Goal: Task Accomplishment & Management: Manage account settings

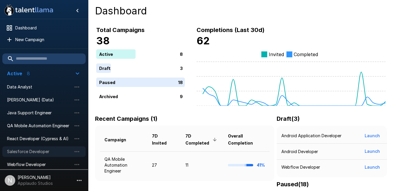
click at [40, 153] on span "Salesforce Developer" at bounding box center [39, 151] width 65 height 6
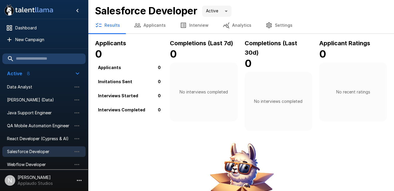
click at [191, 25] on button "Interview" at bounding box center [194, 25] width 43 height 16
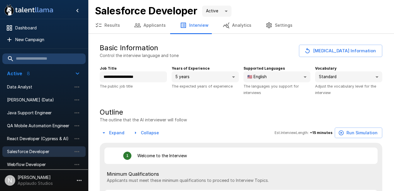
type textarea "*"
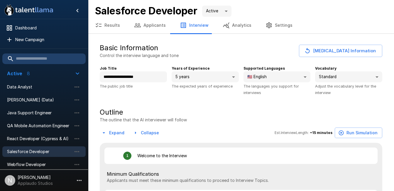
type textarea "*"
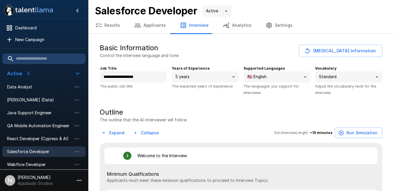
type textarea "*"
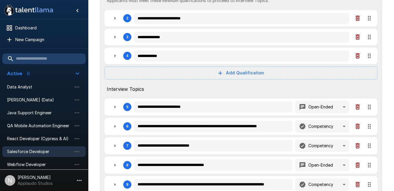
type textarea "*"
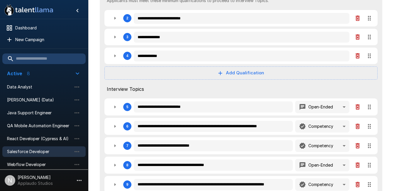
type textarea "*"
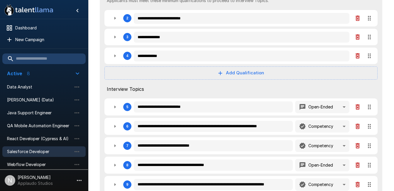
type textarea "*"
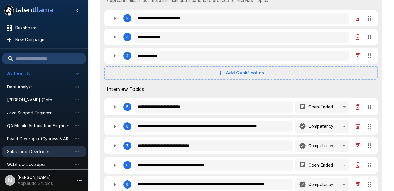
type textarea "*"
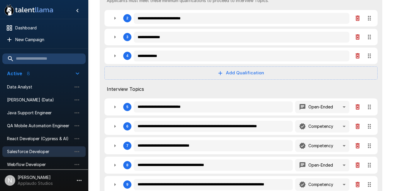
type textarea "*"
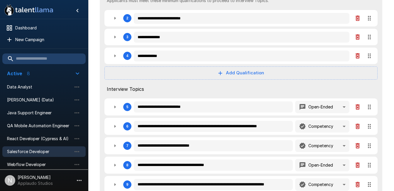
type textarea "*"
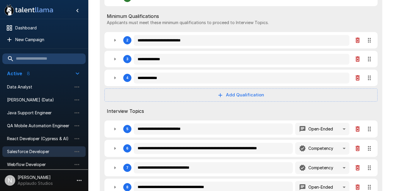
scroll to position [145, 0]
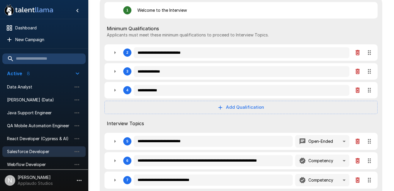
click at [115, 73] on icon "button" at bounding box center [114, 71] width 1 height 3
type textarea "*"
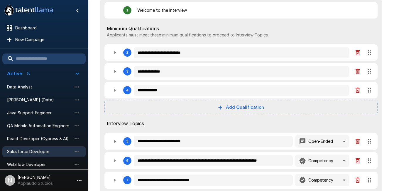
type textarea "*"
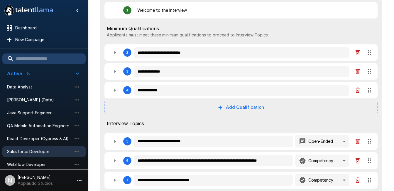
type textarea "*"
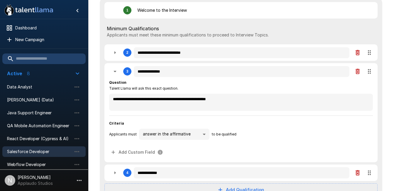
type textarea "*"
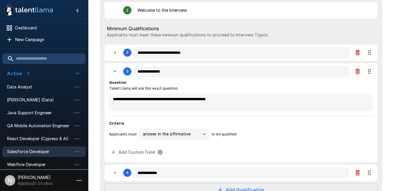
type textarea "*"
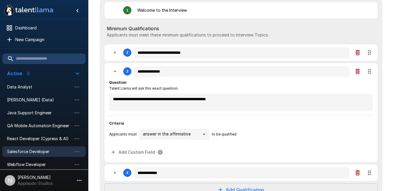
type textarea "*"
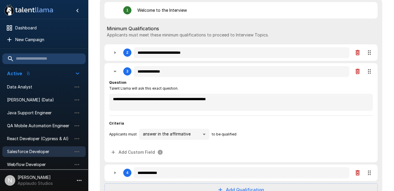
type textarea "*"
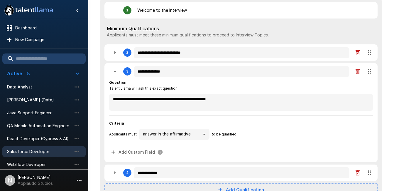
type textarea "*"
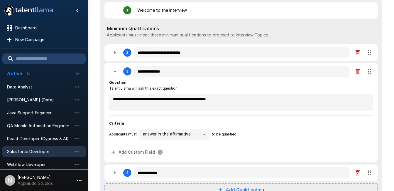
type textarea "*"
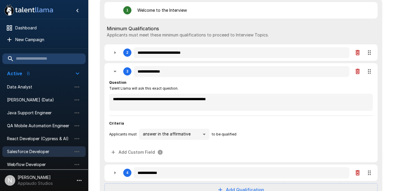
click at [115, 72] on icon "button" at bounding box center [115, 71] width 3 height 1
type textarea "*"
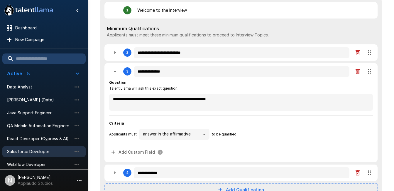
type textarea "*"
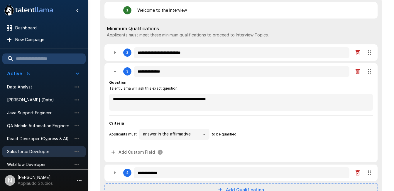
type textarea "*"
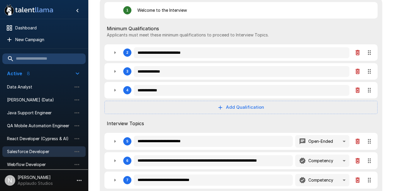
type textarea "*"
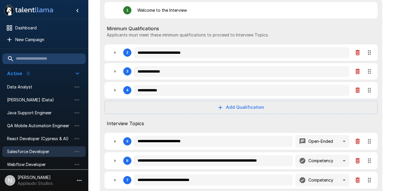
type textarea "*"
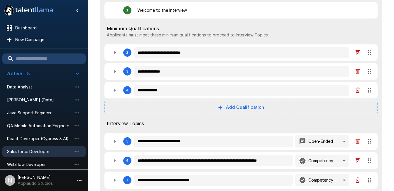
type textarea "*"
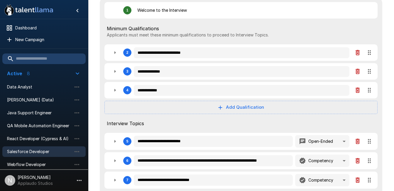
type textarea "*"
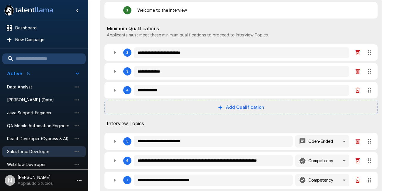
type textarea "*"
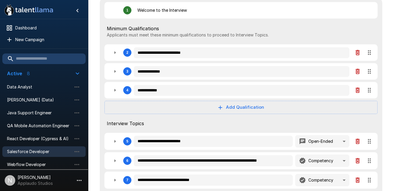
type textarea "*"
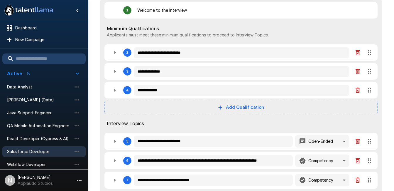
type textarea "*"
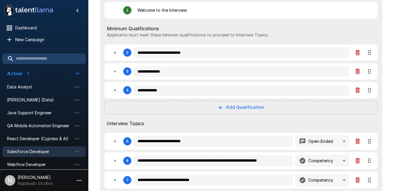
type textarea "*"
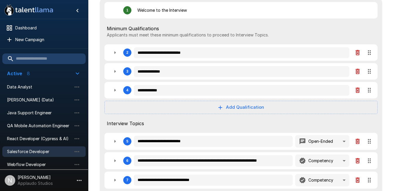
type textarea "*"
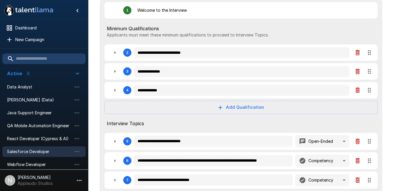
type textarea "*"
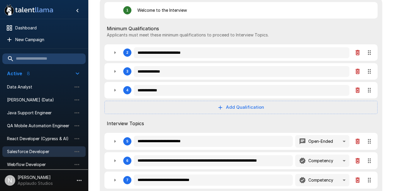
type textarea "*"
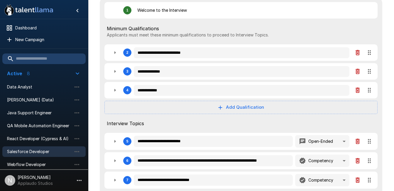
type textarea "*"
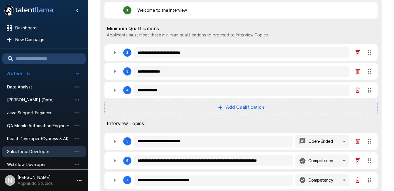
type textarea "*"
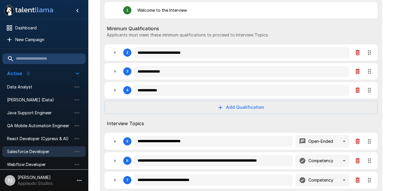
type textarea "*"
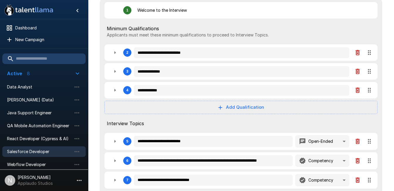
type textarea "*"
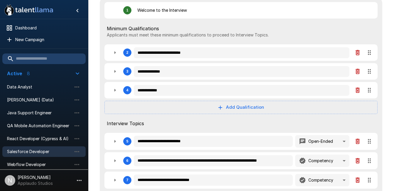
type textarea "*"
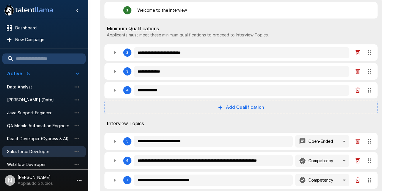
type textarea "*"
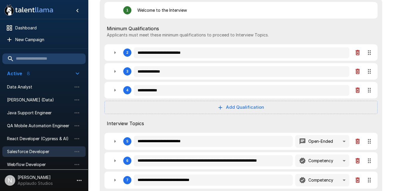
type textarea "*"
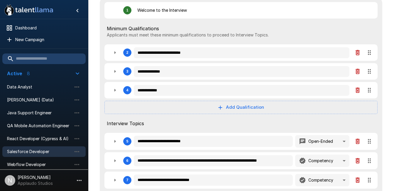
type textarea "*"
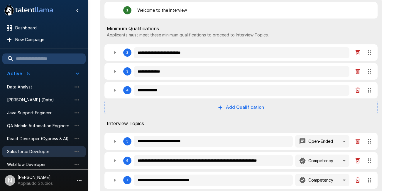
type textarea "*"
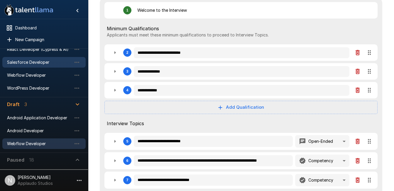
click at [41, 141] on span "Webflow Developer" at bounding box center [39, 144] width 65 height 6
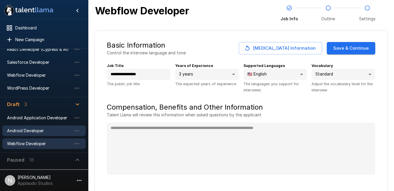
click at [32, 131] on span "Android Developer" at bounding box center [39, 131] width 65 height 6
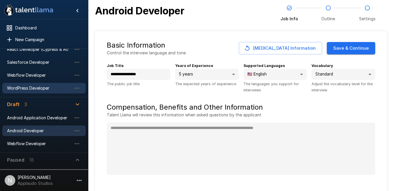
scroll to position [8, 0]
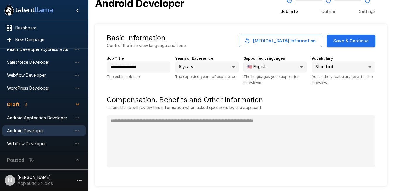
click at [39, 163] on span "Paused 18" at bounding box center [40, 159] width 67 height 7
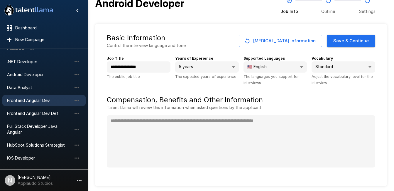
scroll to position [201, 0]
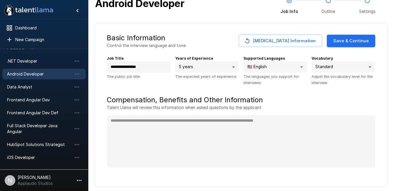
click at [24, 73] on span "Android Developer" at bounding box center [39, 74] width 65 height 6
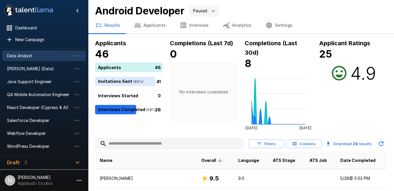
scroll to position [34, 0]
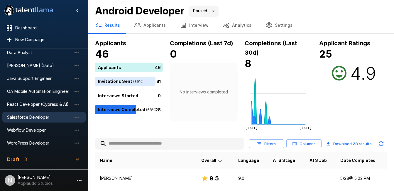
click at [31, 118] on span "Salesforce Developer" at bounding box center [39, 117] width 65 height 6
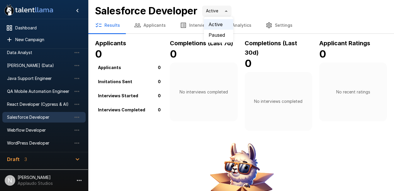
click at [225, 13] on body ".st0{fill:#FFFFFF;} .st1{fill:#76a4ed;} Dashboard New Campaign Active 8 Data An…" at bounding box center [199, 95] width 398 height 191
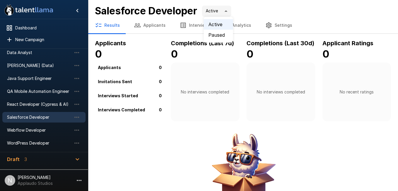
click at [261, 23] on div at bounding box center [199, 95] width 398 height 191
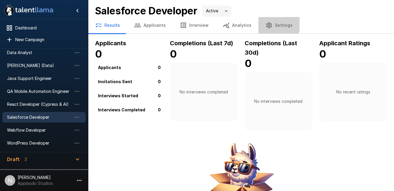
click at [270, 23] on button "Settings" at bounding box center [278, 25] width 41 height 16
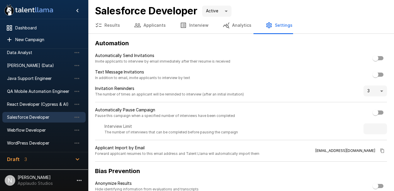
click at [193, 27] on button "Interview" at bounding box center [194, 25] width 43 height 16
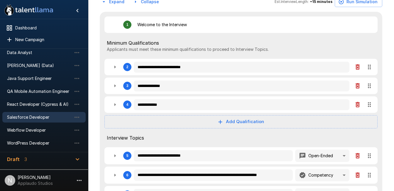
scroll to position [138, 0]
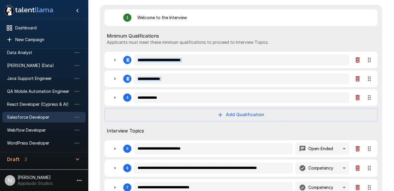
drag, startPoint x: 109, startPoint y: 94, endPoint x: 104, endPoint y: 56, distance: 38.4
click at [104, 56] on div "**********" at bounding box center [241, 139] width 282 height 268
click at [370, 100] on div "**********" at bounding box center [241, 139] width 282 height 268
drag, startPoint x: 370, startPoint y: 100, endPoint x: 370, endPoint y: 58, distance: 41.9
click at [370, 58] on div "**********" at bounding box center [241, 139] width 282 height 268
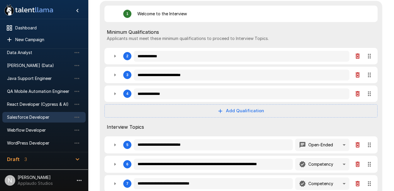
scroll to position [142, 0]
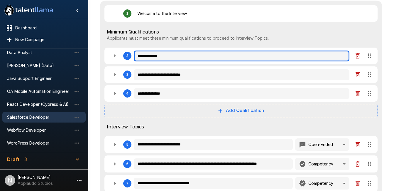
click at [199, 57] on input "**********" at bounding box center [242, 55] width 216 height 11
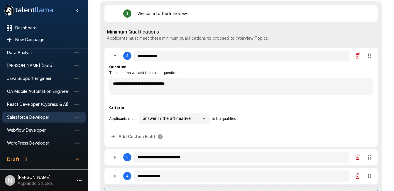
click at [122, 45] on div "Minimum Qualifications Applicants must meet these minimum qualifications to pro…" at bounding box center [240, 34] width 273 height 21
click at [119, 55] on button "button" at bounding box center [115, 56] width 12 height 12
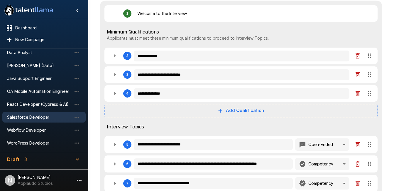
click at [237, 112] on button "Add Qualification" at bounding box center [240, 110] width 273 height 13
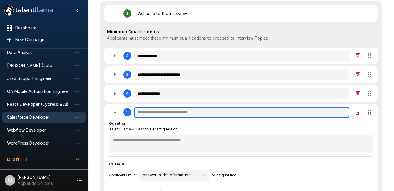
click at [150, 113] on input "text" at bounding box center [242, 112] width 216 height 11
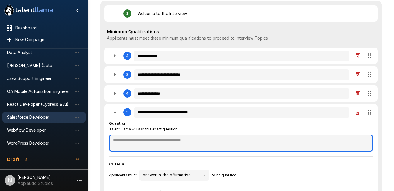
click at [140, 142] on textarea at bounding box center [241, 142] width 264 height 17
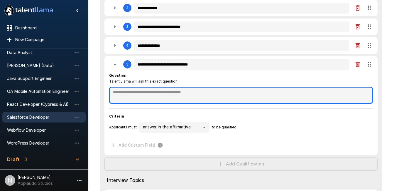
scroll to position [190, 0]
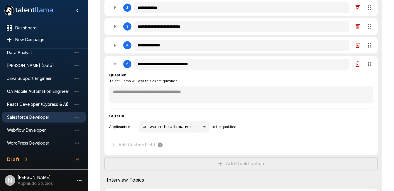
click at [100, 77] on div "**********" at bounding box center [241, 136] width 282 height 369
click at [116, 65] on icon "button" at bounding box center [115, 63] width 3 height 1
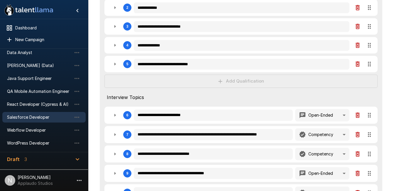
click at [237, 81] on div "**********" at bounding box center [241, 95] width 282 height 287
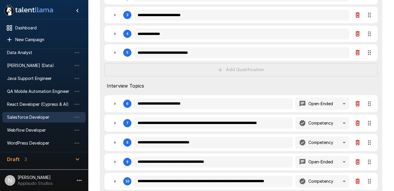
scroll to position [168, 0]
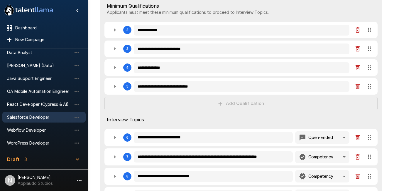
click at [239, 105] on div "**********" at bounding box center [241, 118] width 282 height 287
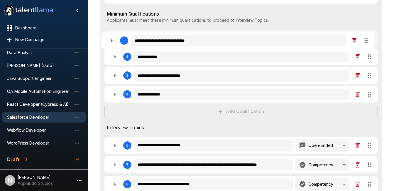
scroll to position [156, 0]
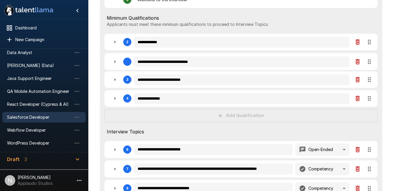
drag, startPoint x: 369, startPoint y: 86, endPoint x: 369, endPoint y: 62, distance: 24.6
click at [369, 62] on div "**********" at bounding box center [241, 130] width 282 height 287
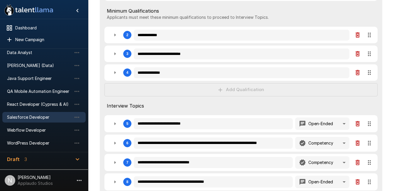
scroll to position [163, 0]
click at [242, 89] on div "**********" at bounding box center [241, 114] width 282 height 268
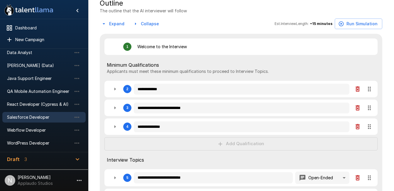
scroll to position [109, 0]
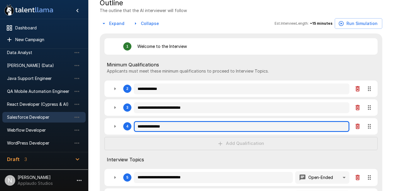
click at [202, 130] on input "**********" at bounding box center [242, 126] width 216 height 11
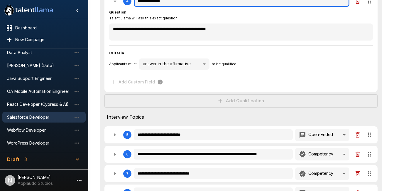
scroll to position [234, 0]
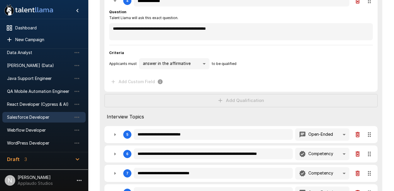
click at [192, 115] on span "Interview Topics" at bounding box center [241, 116] width 268 height 7
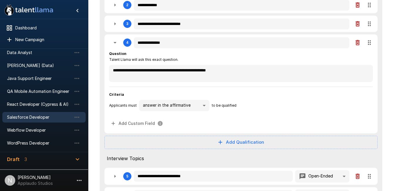
scroll to position [192, 0]
click at [115, 43] on icon "button" at bounding box center [114, 42] width 7 height 7
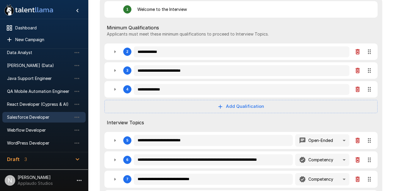
scroll to position [146, 0]
click at [169, 108] on button "Add Qualification" at bounding box center [240, 106] width 273 height 13
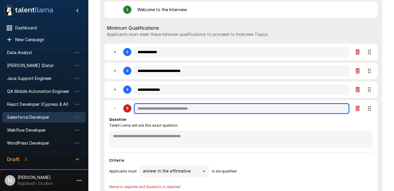
click at [169, 108] on input "text" at bounding box center [242, 108] width 216 height 11
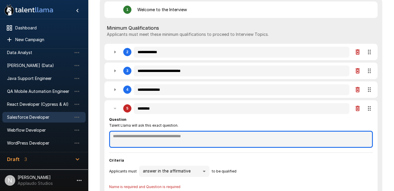
click at [169, 137] on textarea at bounding box center [241, 139] width 264 height 17
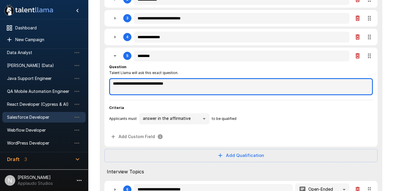
scroll to position [205, 0]
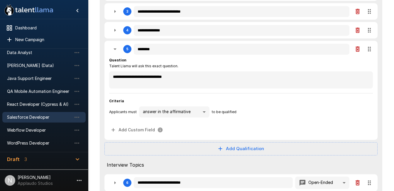
click at [103, 77] on div "**********" at bounding box center [241, 122] width 282 height 369
click at [116, 50] on icon "button" at bounding box center [115, 48] width 3 height 1
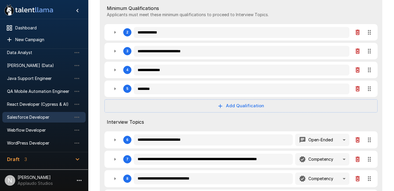
scroll to position [165, 0]
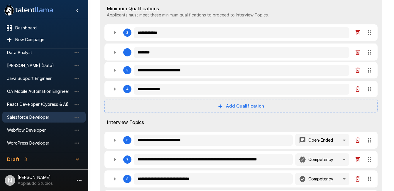
drag, startPoint x: 370, startPoint y: 89, endPoint x: 368, endPoint y: 50, distance: 39.3
click at [368, 50] on div "**********" at bounding box center [241, 120] width 282 height 287
drag, startPoint x: 369, startPoint y: 90, endPoint x: 364, endPoint y: 43, distance: 47.2
click at [364, 43] on div "**********" at bounding box center [241, 120] width 282 height 287
click at [209, 114] on div "**********" at bounding box center [241, 120] width 282 height 287
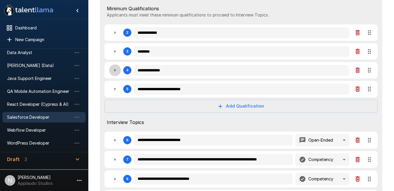
click at [115, 71] on icon "button" at bounding box center [114, 70] width 1 height 3
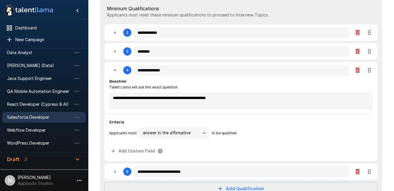
click at [115, 71] on icon "button" at bounding box center [115, 70] width 3 height 1
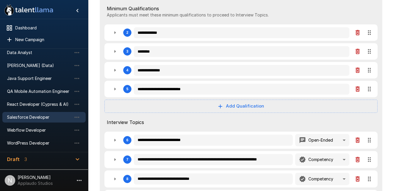
click at [114, 90] on icon "button" at bounding box center [114, 88] width 7 height 7
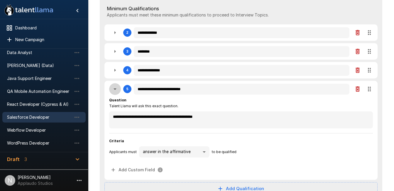
click at [114, 90] on icon "button" at bounding box center [114, 88] width 7 height 7
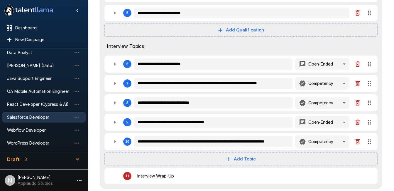
scroll to position [241, 0]
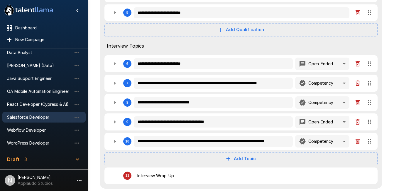
click at [117, 65] on icon "button" at bounding box center [114, 63] width 7 height 7
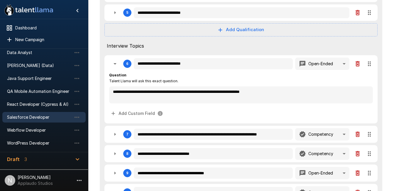
click at [117, 65] on icon "button" at bounding box center [114, 63] width 7 height 7
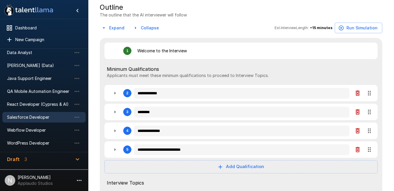
scroll to position [0, 0]
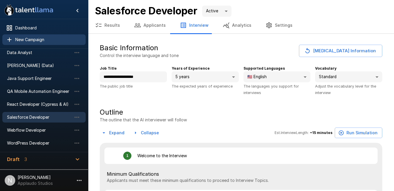
click at [47, 38] on span "New Campaign" at bounding box center [48, 40] width 66 height 6
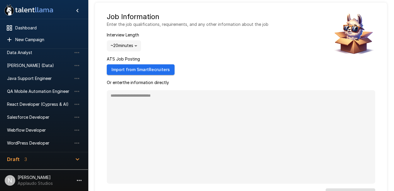
scroll to position [29, 0]
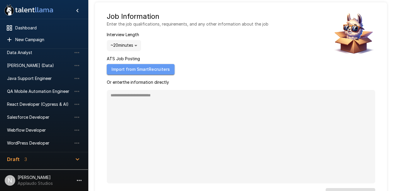
click at [152, 69] on button "Import from SmartRecruiters" at bounding box center [141, 69] width 68 height 11
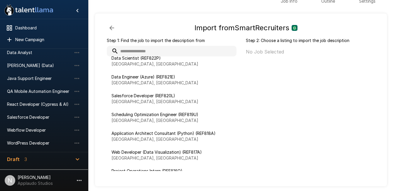
scroll to position [8, 0]
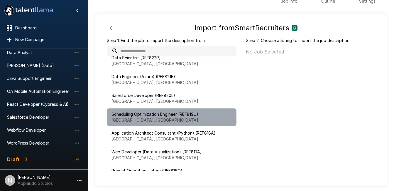
click at [191, 113] on span "Scheduling Optimization Engineer (REF819U)" at bounding box center [171, 114] width 120 height 6
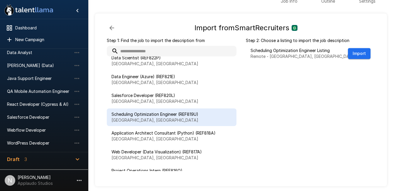
click at [365, 56] on button "Import" at bounding box center [359, 53] width 23 height 11
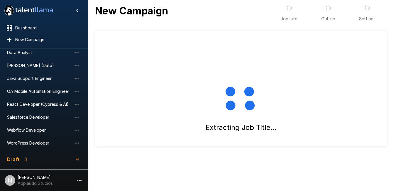
scroll to position [0, 0]
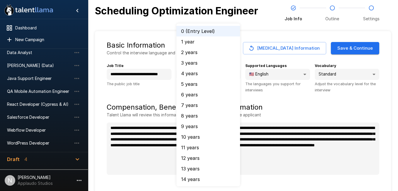
click at [234, 77] on body "**********" at bounding box center [201, 95] width 403 height 191
click at [197, 79] on li "5 years" at bounding box center [209, 84] width 64 height 11
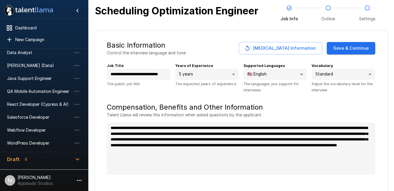
click at [339, 77] on body "**********" at bounding box center [197, 95] width 394 height 191
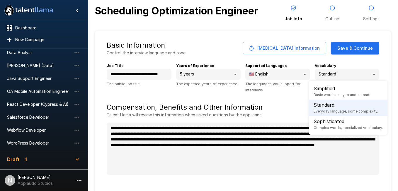
click at [350, 106] on p "Standard" at bounding box center [346, 104] width 65 height 7
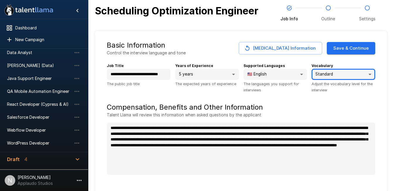
scroll to position [8, 0]
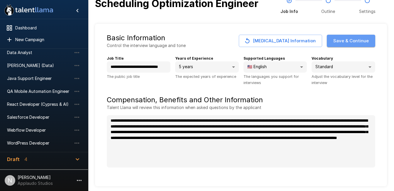
click at [353, 42] on button "Save & Continue" at bounding box center [351, 41] width 48 height 12
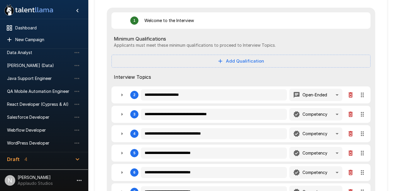
scroll to position [69, 0]
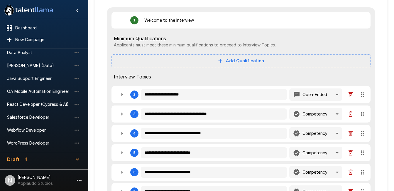
click at [203, 62] on button "Add Qualification" at bounding box center [240, 60] width 259 height 13
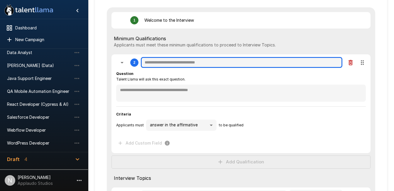
click at [203, 62] on input "text" at bounding box center [242, 62] width 202 height 11
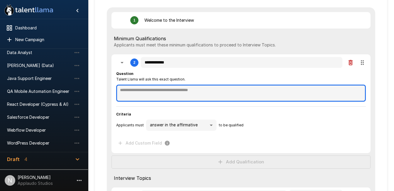
click at [161, 89] on textarea at bounding box center [241, 92] width 250 height 17
paste textarea "**********"
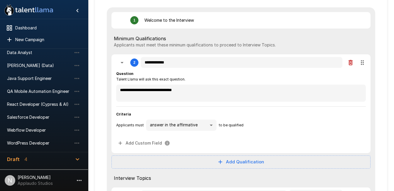
click at [131, 108] on div "**********" at bounding box center [241, 110] width 250 height 78
click at [122, 59] on icon "button" at bounding box center [122, 62] width 7 height 7
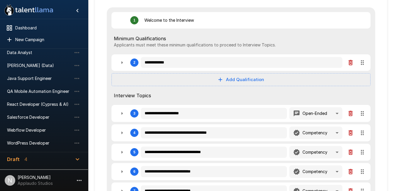
click at [162, 79] on button "Add Qualification" at bounding box center [240, 79] width 259 height 13
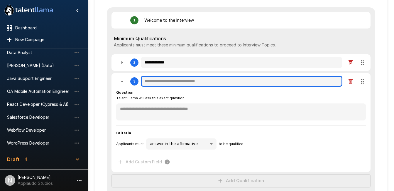
click at [154, 85] on input "text" at bounding box center [242, 81] width 202 height 11
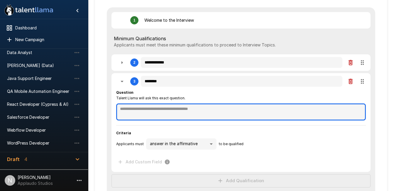
paste textarea "**********"
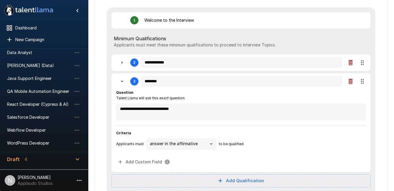
click at [122, 79] on icon "button" at bounding box center [122, 81] width 7 height 7
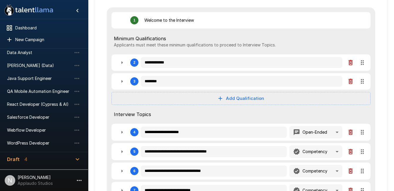
click at [162, 100] on button "Add Qualification" at bounding box center [240, 98] width 259 height 13
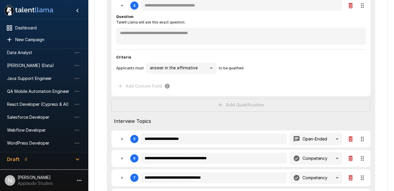
scroll to position [163, 0]
click at [121, 7] on icon "button" at bounding box center [122, 5] width 7 height 7
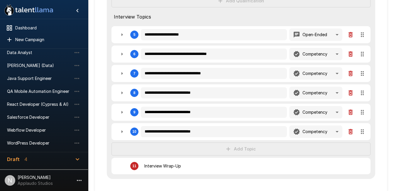
scroll to position [185, 0]
click at [353, 39] on button "button" at bounding box center [351, 34] width 12 height 12
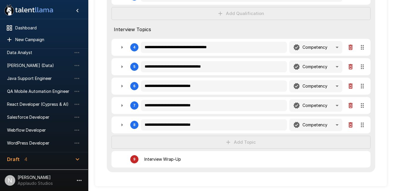
scroll to position [153, 0]
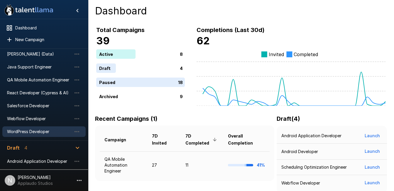
scroll to position [45, 0]
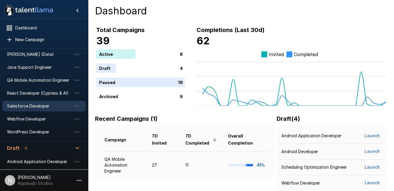
click at [31, 106] on span "Salesforce Developer" at bounding box center [39, 106] width 65 height 6
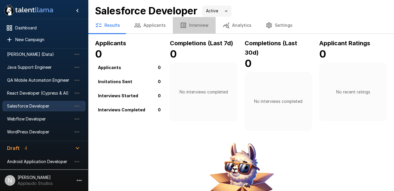
click at [196, 26] on button "Interview" at bounding box center [194, 25] width 43 height 16
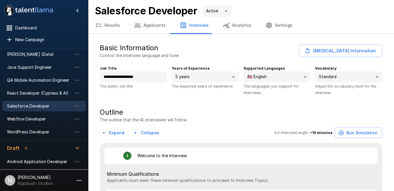
type textarea "*"
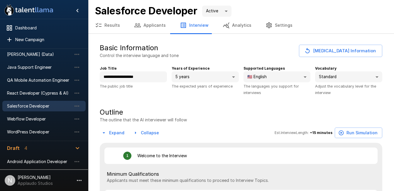
type textarea "*"
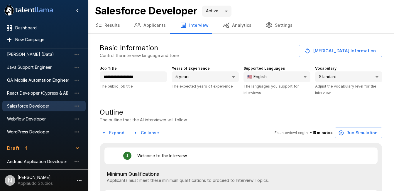
type textarea "*"
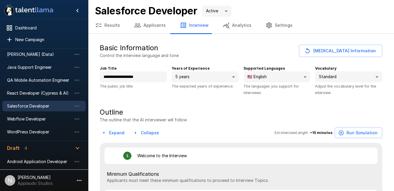
type textarea "*"
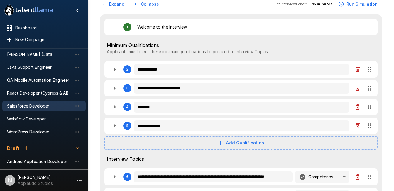
type textarea "*"
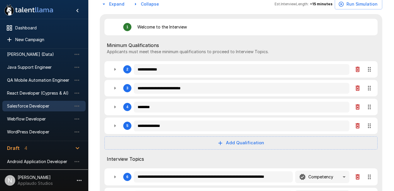
type textarea "*"
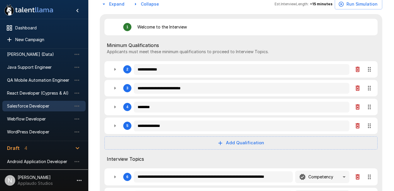
type textarea "*"
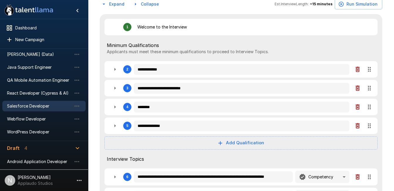
type textarea "*"
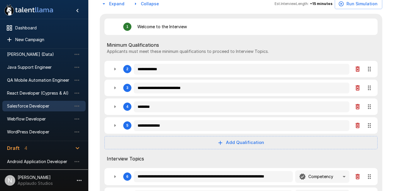
type textarea "*"
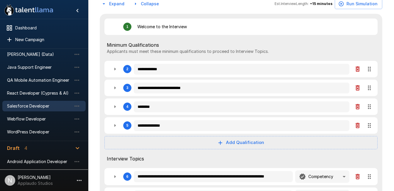
type textarea "*"
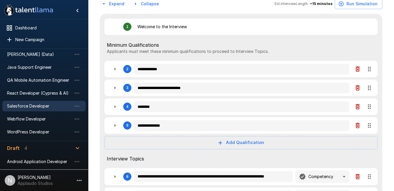
type textarea "*"
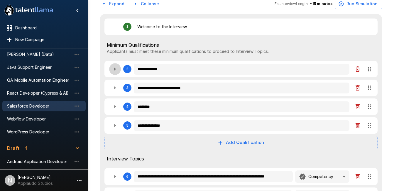
click at [110, 70] on button "button" at bounding box center [115, 69] width 12 height 12
type textarea "*"
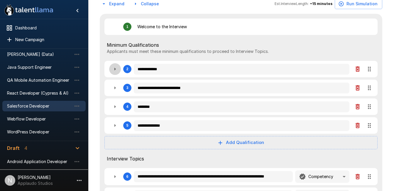
type textarea "*"
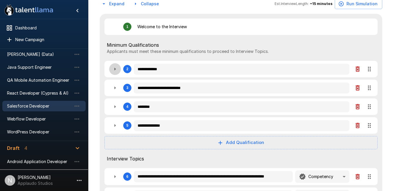
type textarea "*"
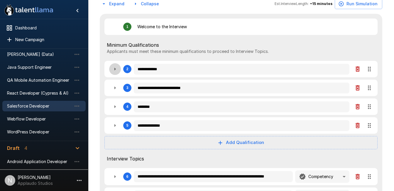
type textarea "*"
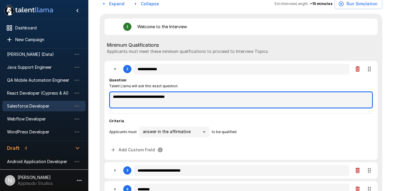
click at [159, 97] on textarea "**********" at bounding box center [241, 99] width 264 height 17
type textarea "*"
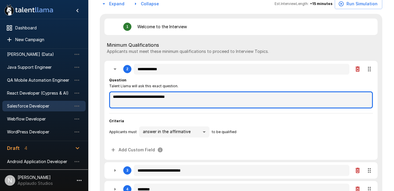
type textarea "*"
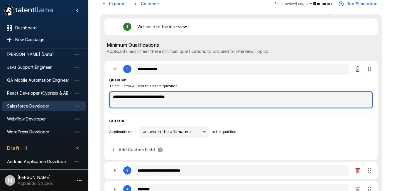
type textarea "*"
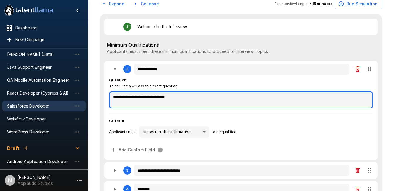
type textarea "*"
click at [159, 97] on textarea "**********" at bounding box center [241, 99] width 264 height 17
type textarea "*"
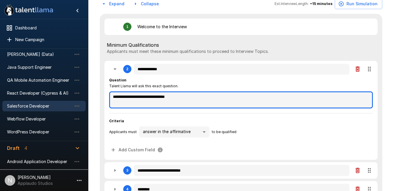
type textarea "*"
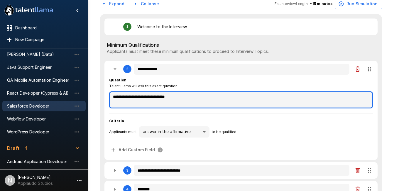
type textarea "*"
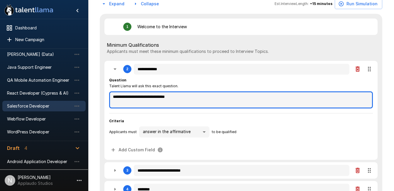
type textarea "*"
click at [159, 97] on textarea "**********" at bounding box center [241, 99] width 264 height 17
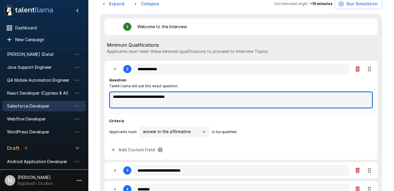
type textarea "*"
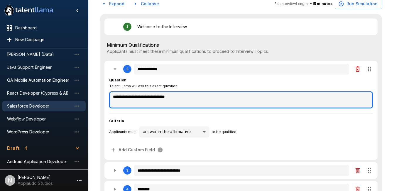
type textarea "*"
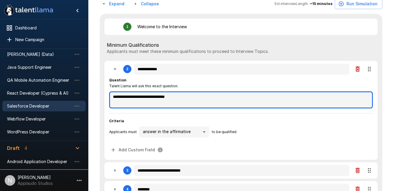
type textarea "*"
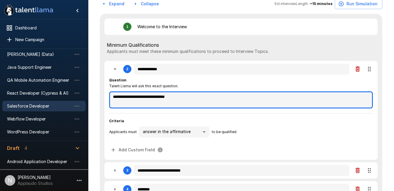
type textarea "*"
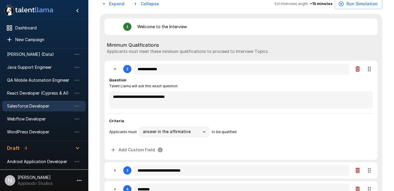
type textarea "*"
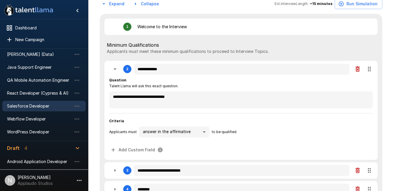
type textarea "*"
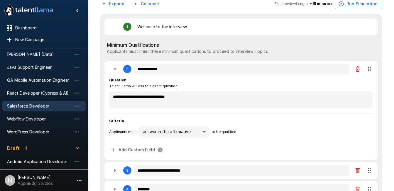
type textarea "*"
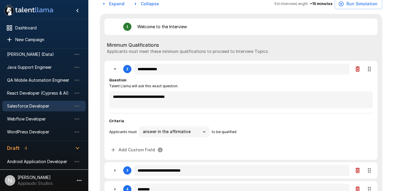
type textarea "*"
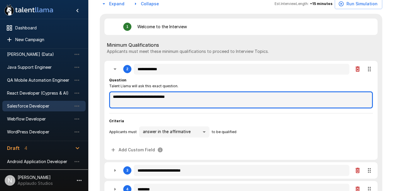
type textarea "*"
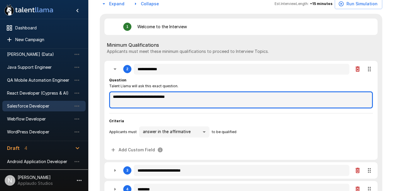
type textarea "*"
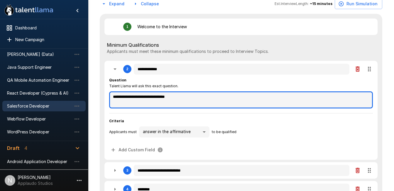
type textarea "*"
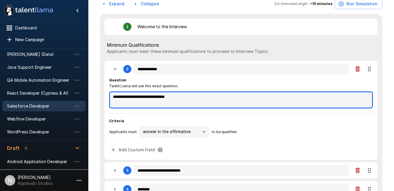
type textarea "*"
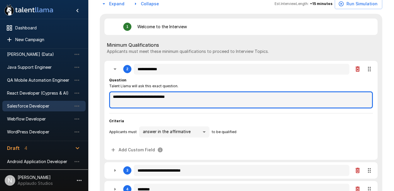
type textarea "*"
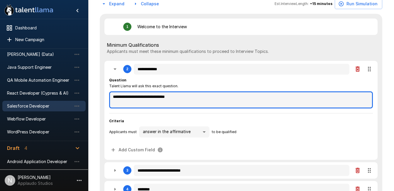
type textarea "*"
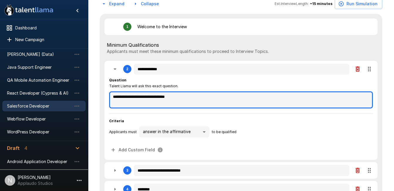
type textarea "*"
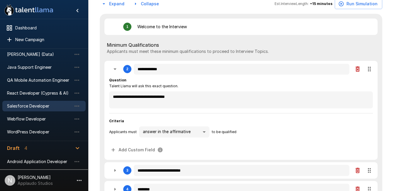
click at [113, 71] on icon "button" at bounding box center [114, 68] width 7 height 7
type textarea "*"
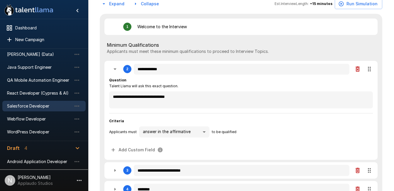
type textarea "*"
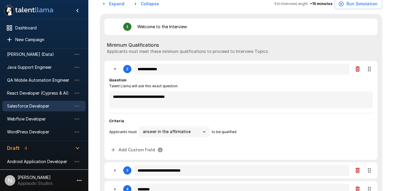
type textarea "*"
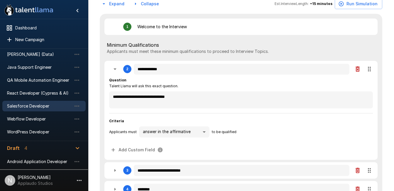
type textarea "*"
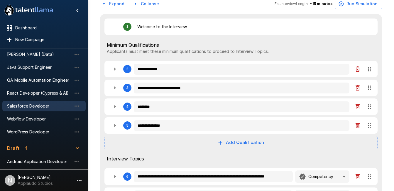
click at [114, 106] on icon "button" at bounding box center [114, 106] width 7 height 7
type textarea "*"
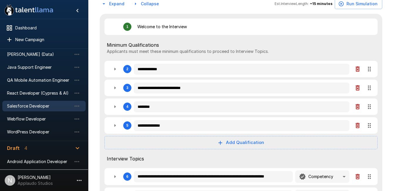
type textarea "*"
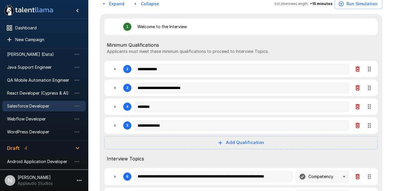
type textarea "*"
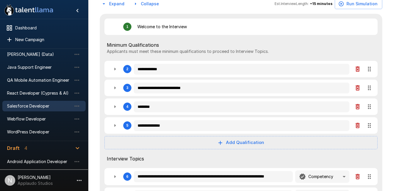
type textarea "*"
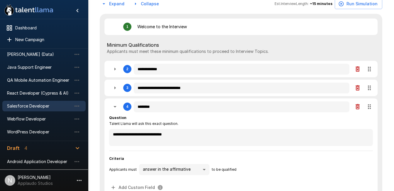
type textarea "*"
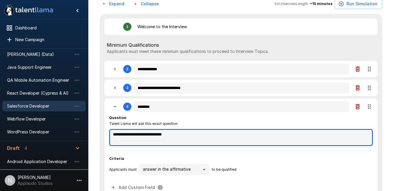
click at [146, 135] on textarea "**********" at bounding box center [241, 137] width 264 height 17
